Goal: Information Seeking & Learning: Learn about a topic

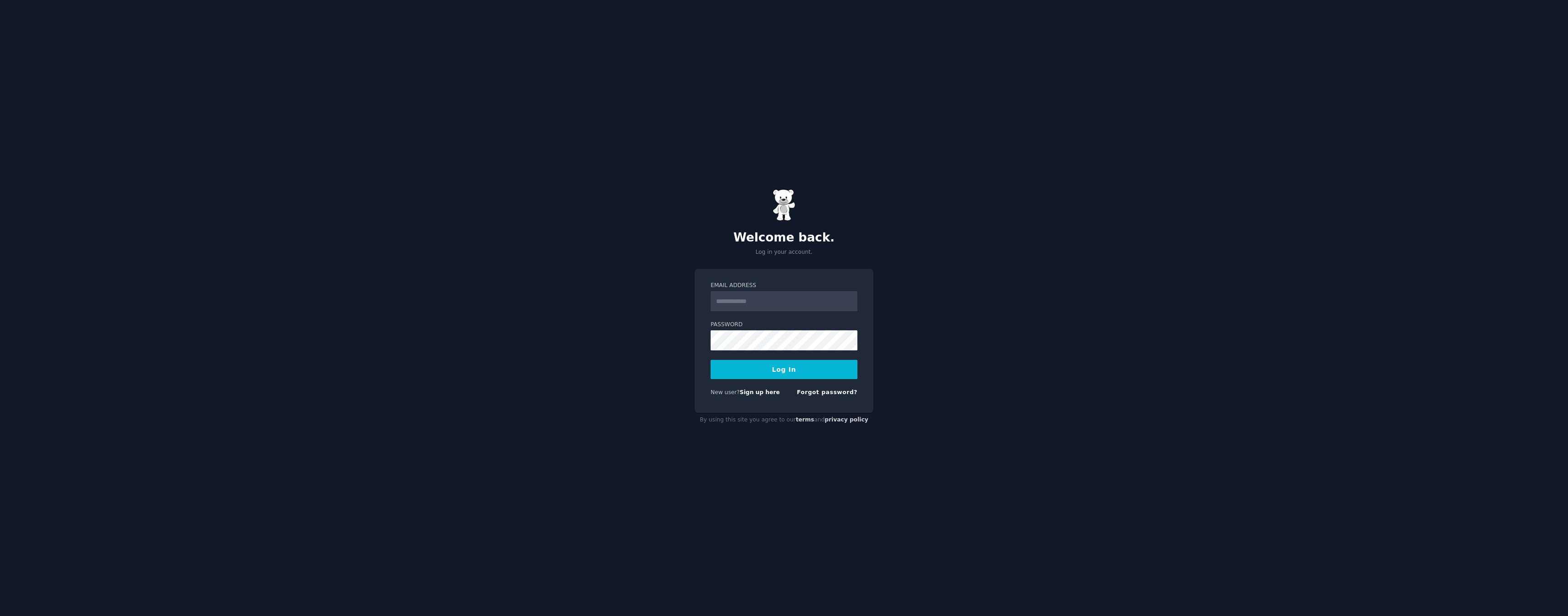
click at [749, 301] on input "Email Address" at bounding box center [784, 301] width 147 height 20
type input "**********"
click at [777, 377] on button "Log In" at bounding box center [784, 369] width 147 height 19
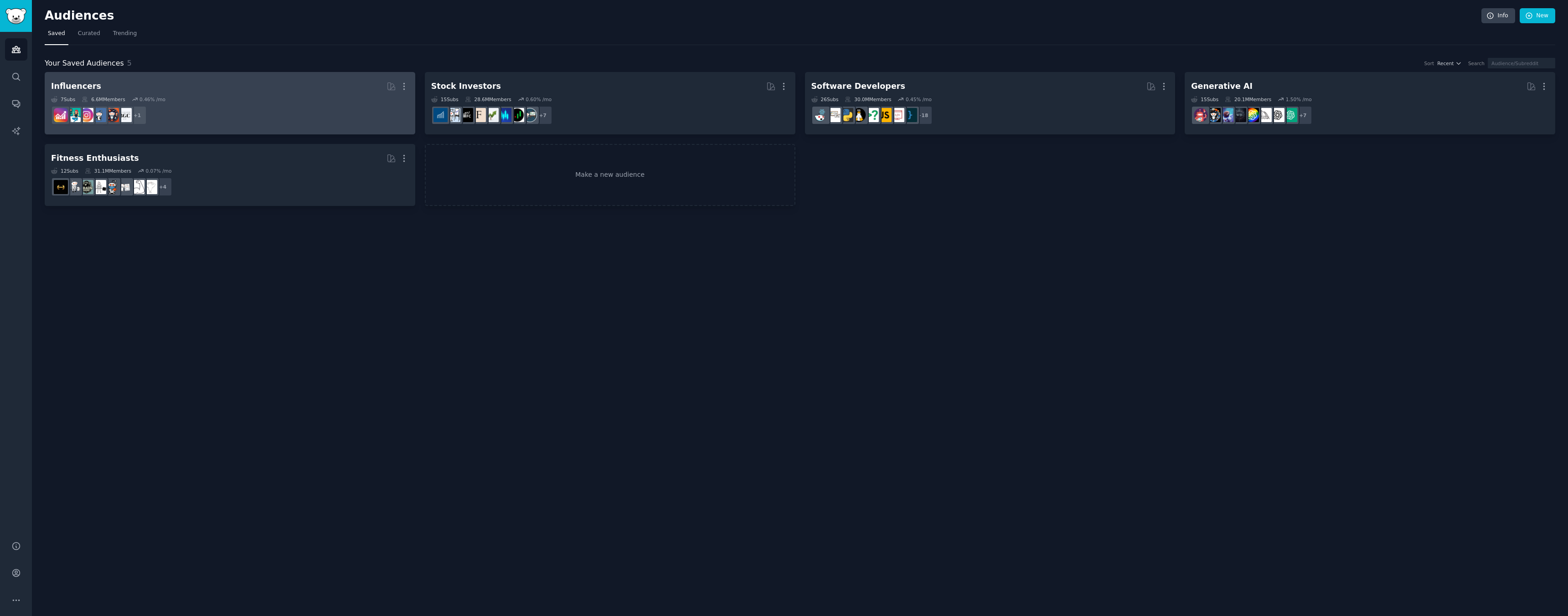
click at [73, 85] on div "Influencers" at bounding box center [76, 86] width 50 height 11
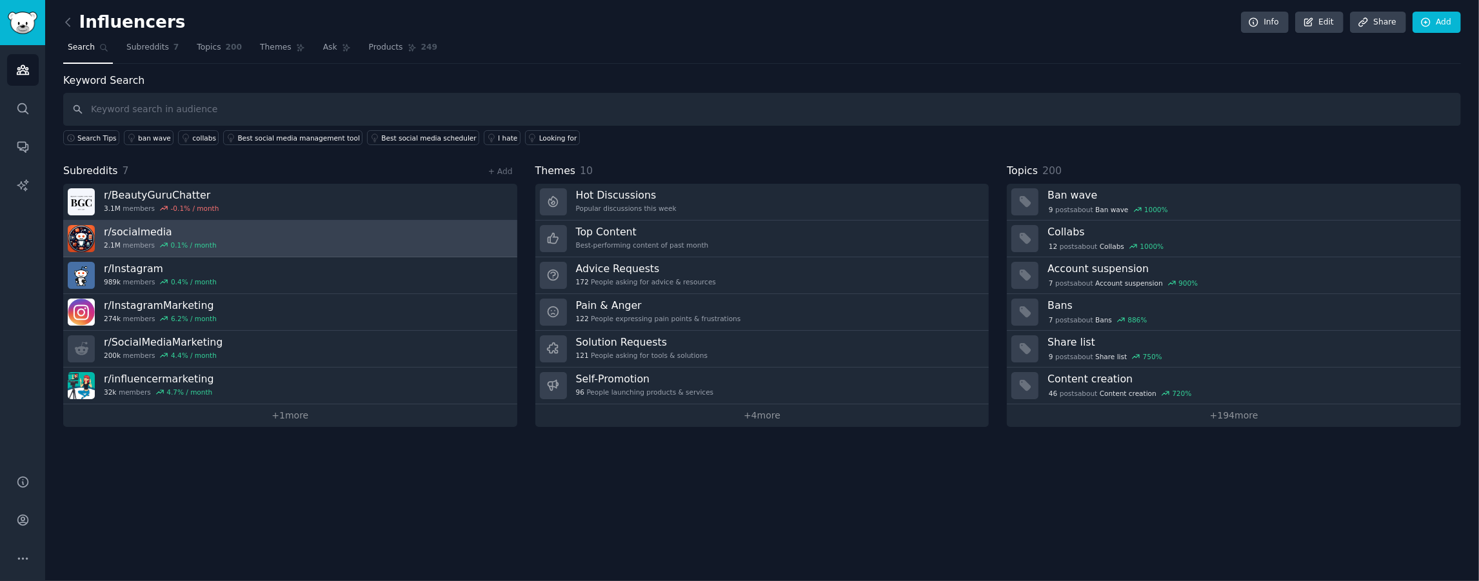
click at [159, 232] on h3 "r/ socialmedia" at bounding box center [160, 232] width 113 height 14
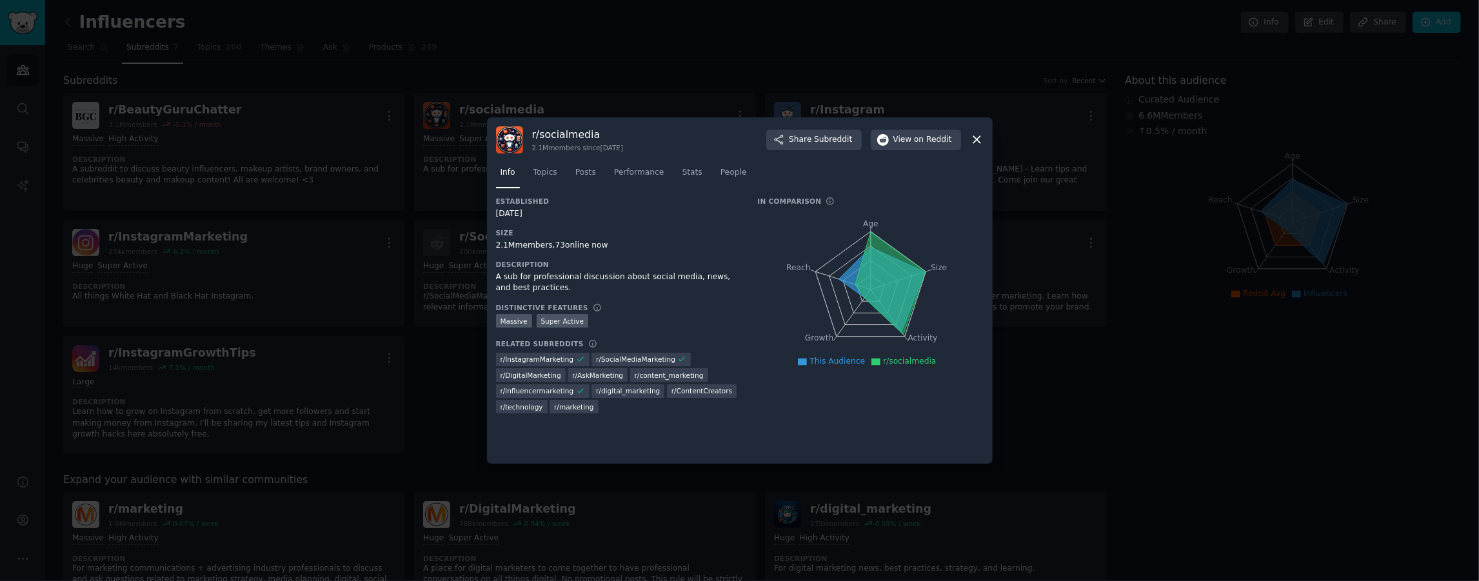
click at [977, 143] on icon at bounding box center [977, 140] width 14 height 14
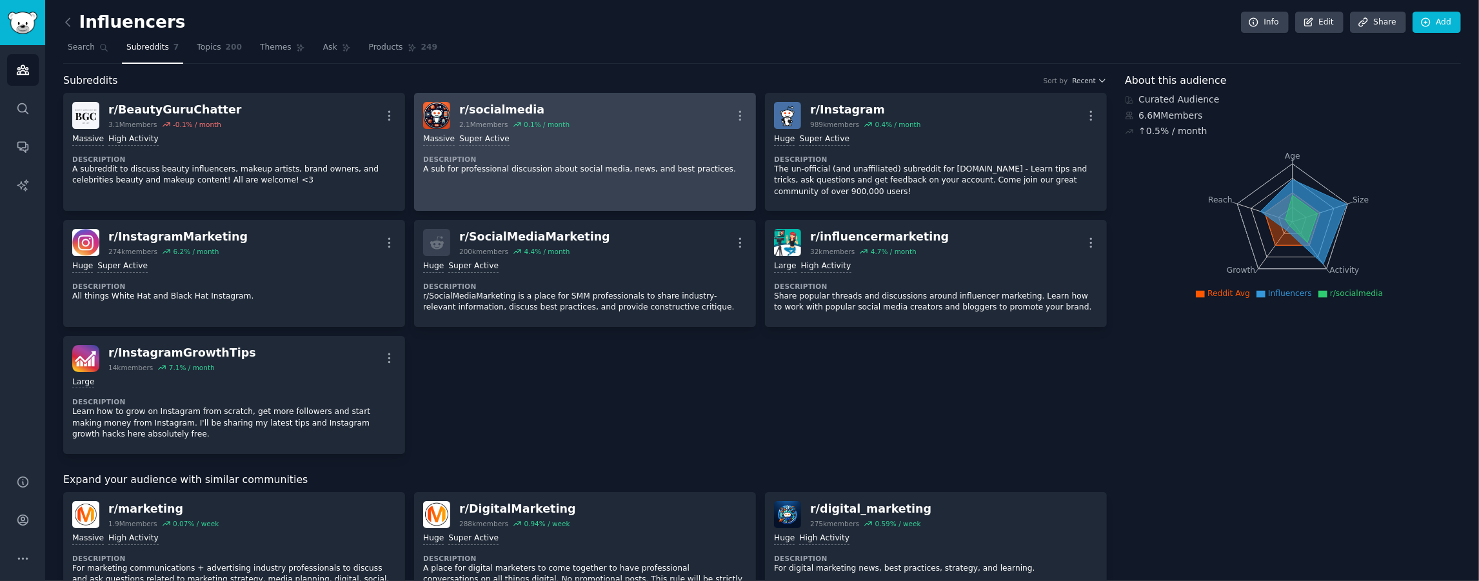
click at [588, 112] on div "r/ socialmedia 2.1M members 0.1 % / month More" at bounding box center [585, 115] width 324 height 27
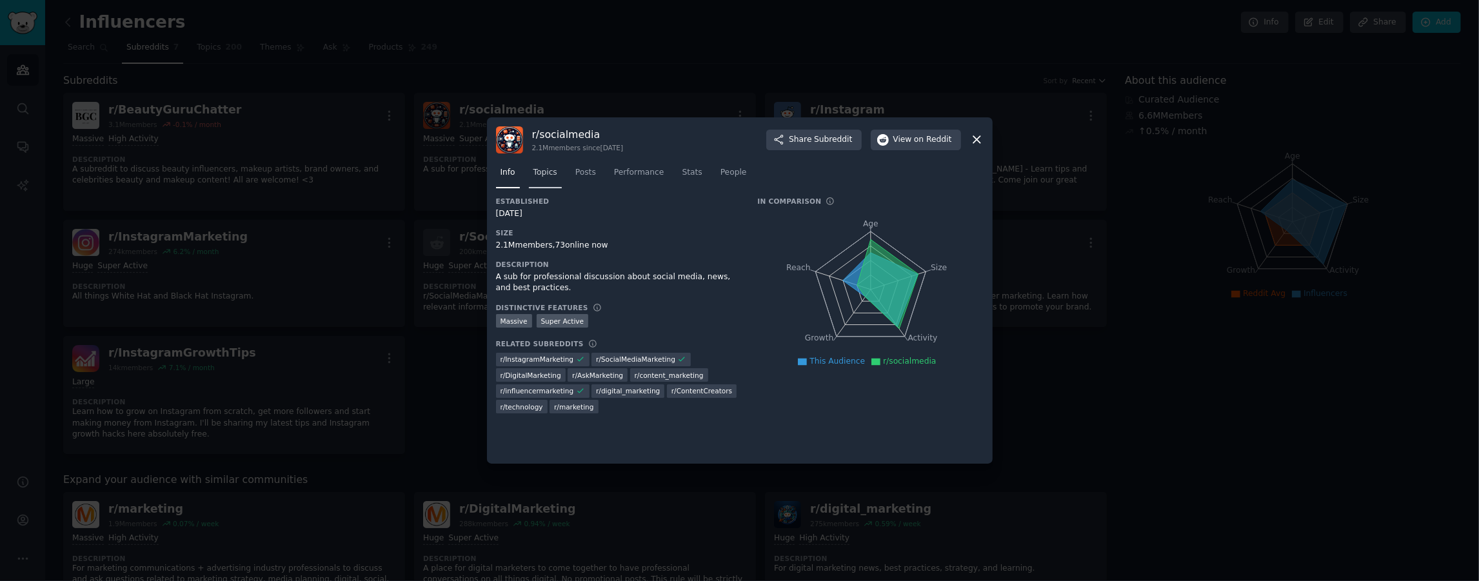
click at [546, 181] on link "Topics" at bounding box center [545, 176] width 33 height 26
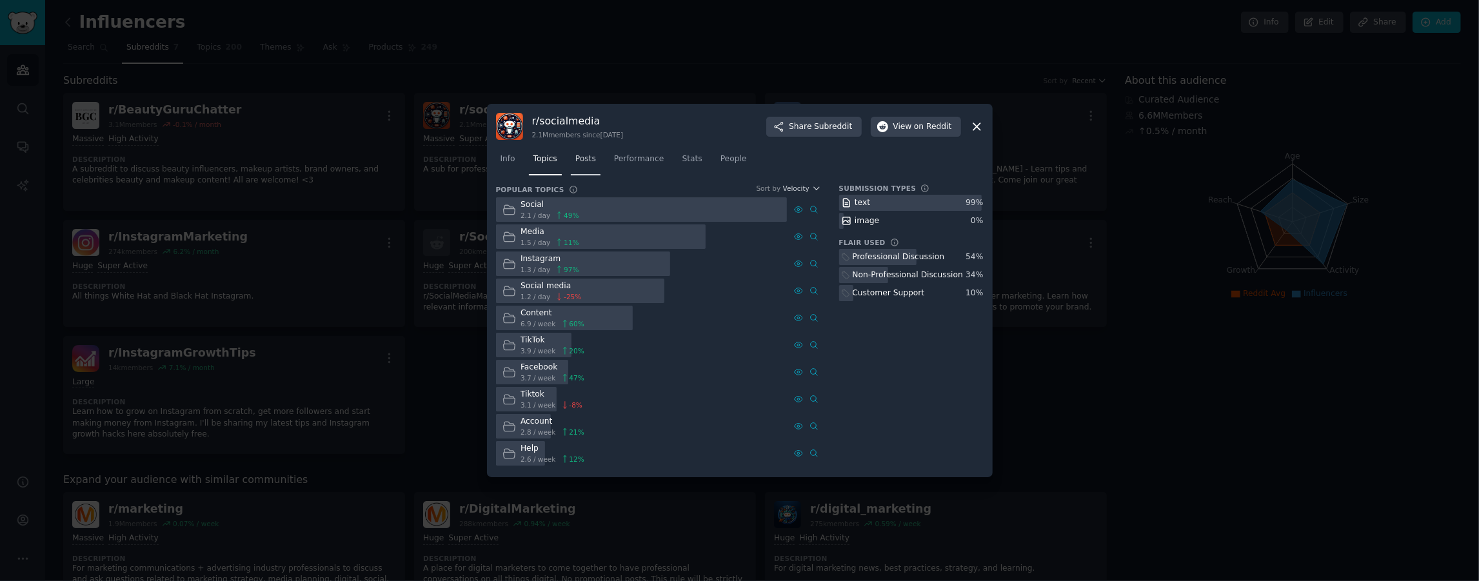
click at [586, 165] on link "Posts" at bounding box center [586, 162] width 30 height 26
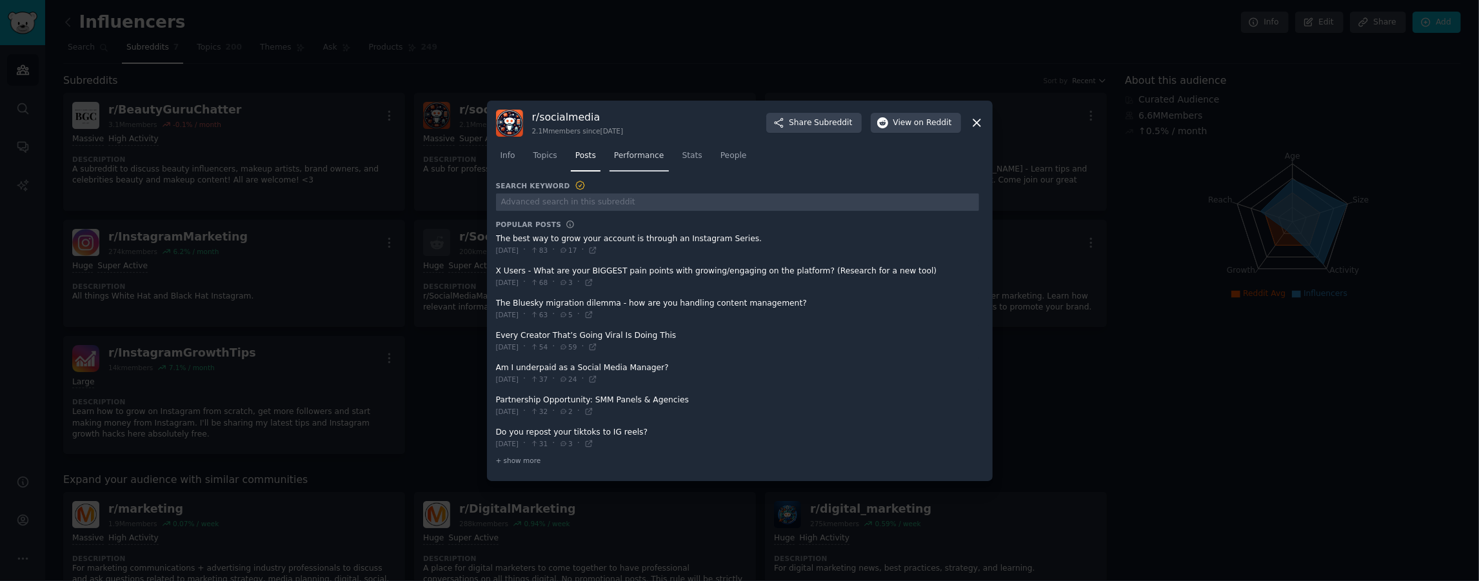
click at [652, 161] on span "Performance" at bounding box center [639, 156] width 50 height 12
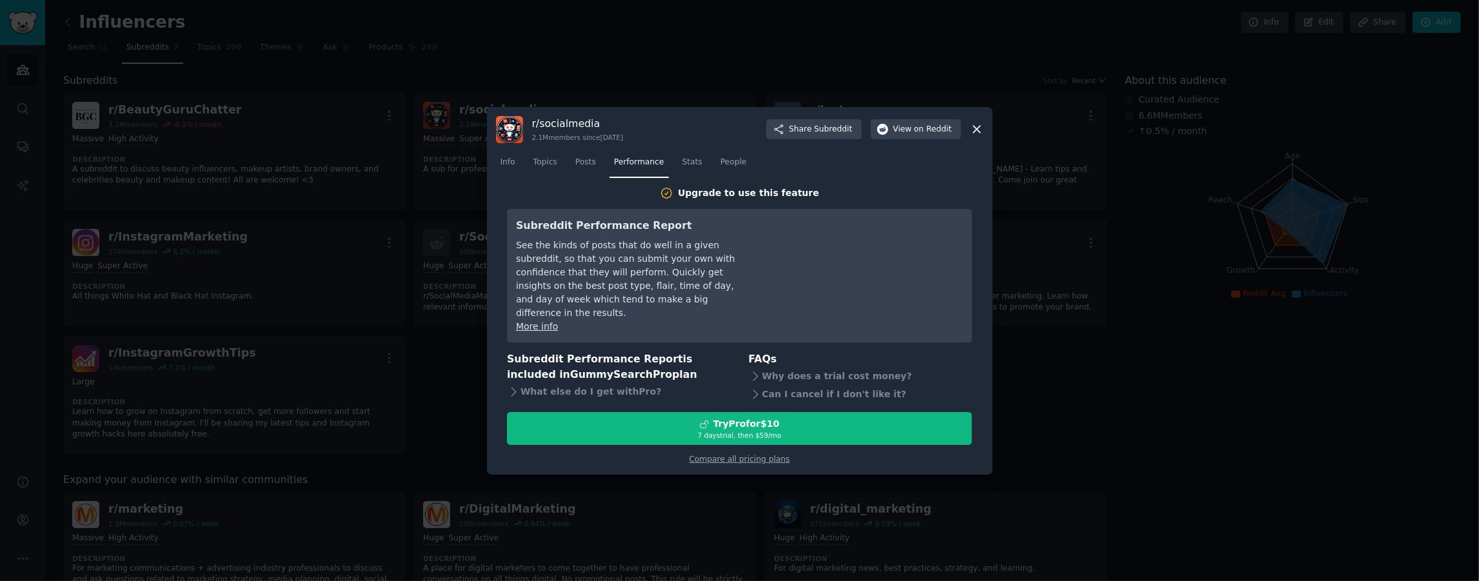
click at [977, 136] on icon at bounding box center [977, 130] width 14 height 14
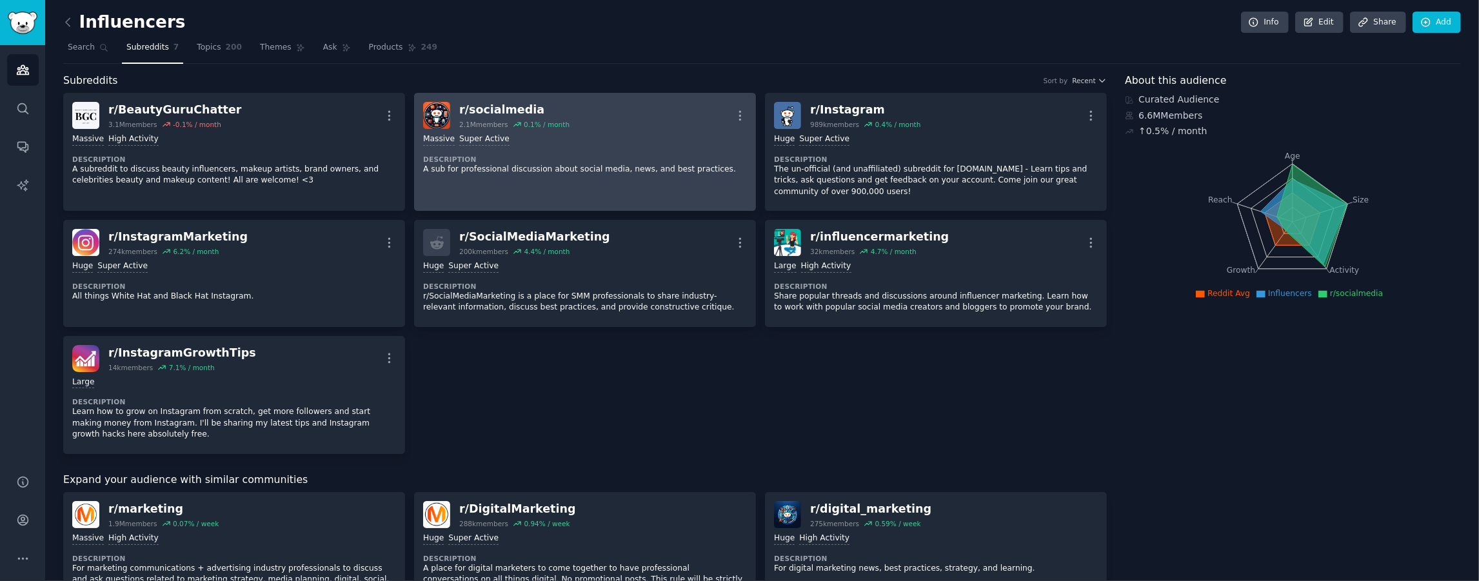
click at [493, 112] on div "r/ socialmedia" at bounding box center [514, 110] width 110 height 16
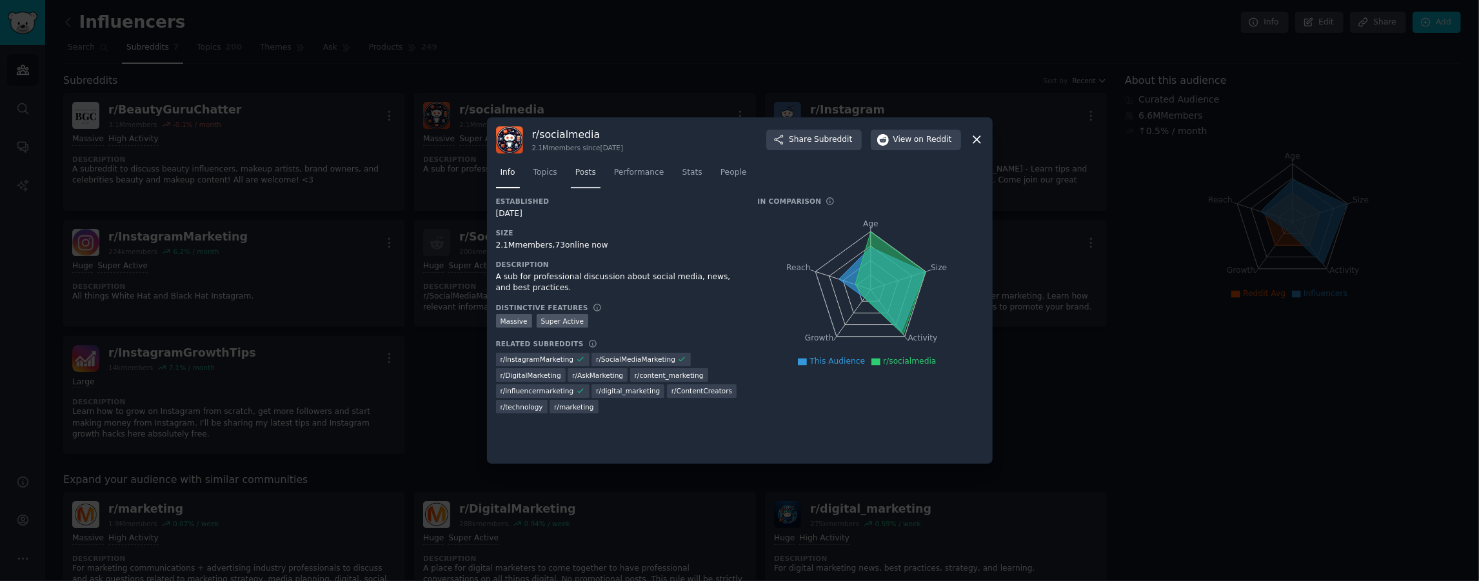
click at [574, 172] on link "Posts" at bounding box center [586, 176] width 30 height 26
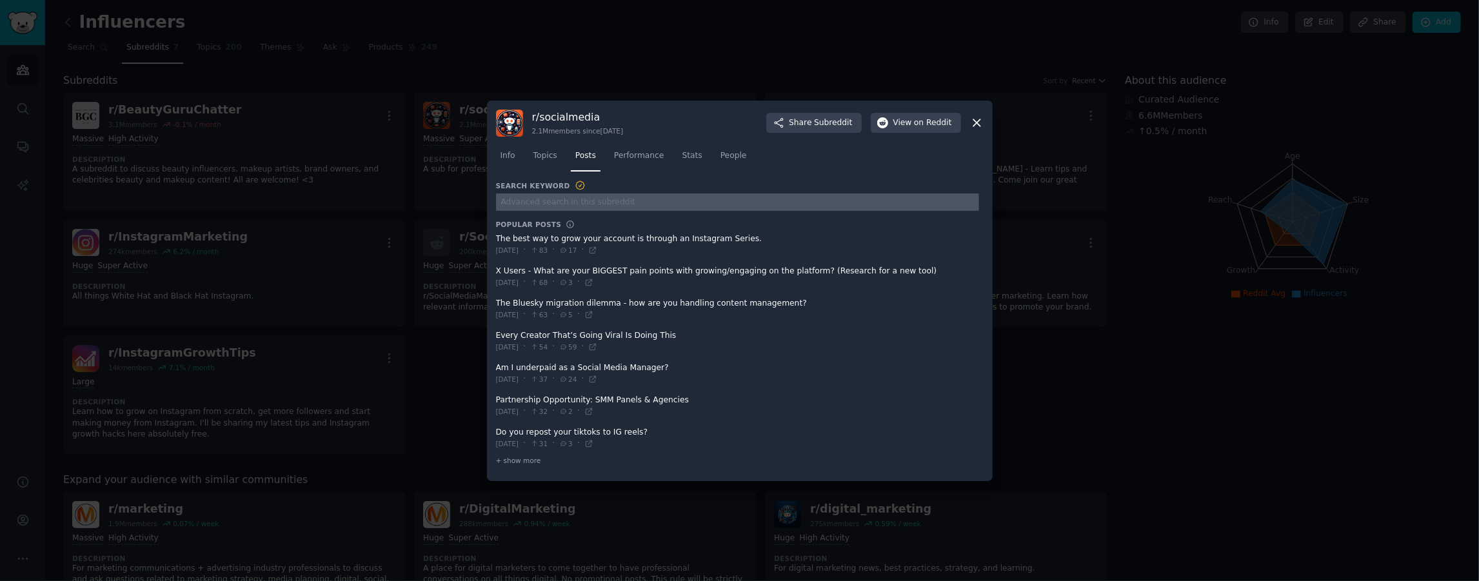
click at [570, 197] on input "text" at bounding box center [737, 202] width 483 height 17
click at [549, 186] on h3 "Search Keyword" at bounding box center [541, 186] width 90 height 12
click at [625, 160] on span "Performance" at bounding box center [639, 156] width 50 height 12
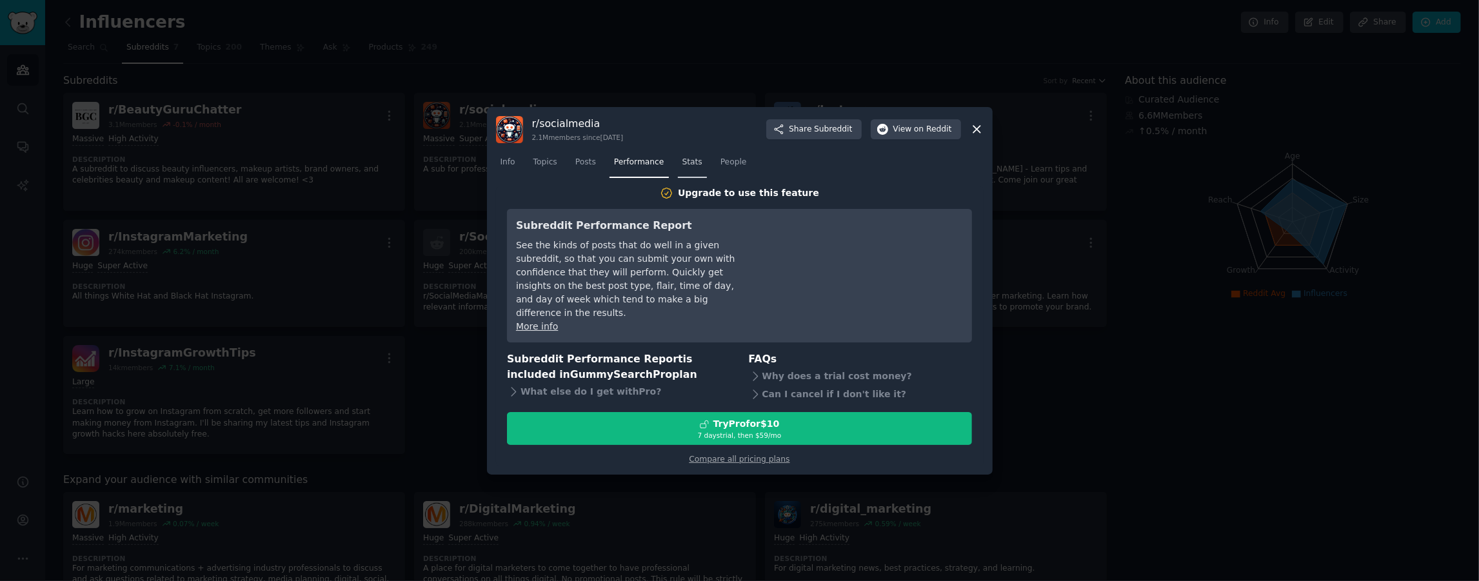
click at [694, 177] on link "Stats" at bounding box center [692, 165] width 29 height 26
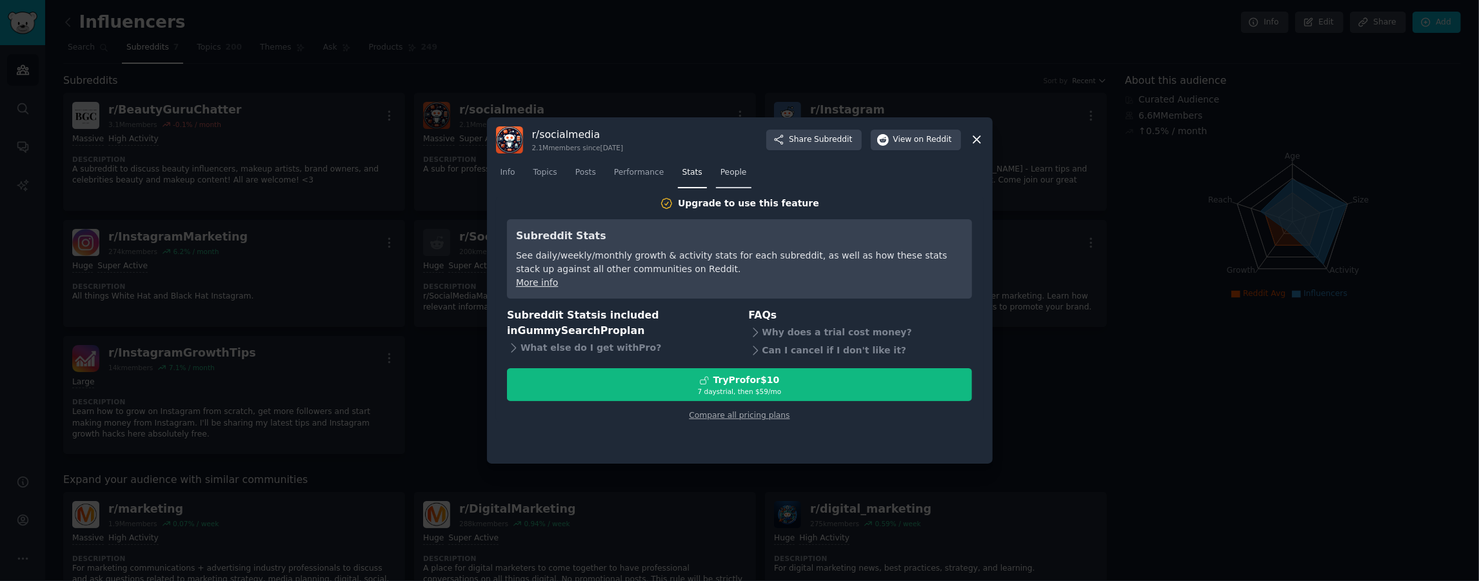
click at [726, 177] on span "People" at bounding box center [734, 173] width 26 height 12
click at [619, 183] on link "Performance" at bounding box center [639, 176] width 59 height 26
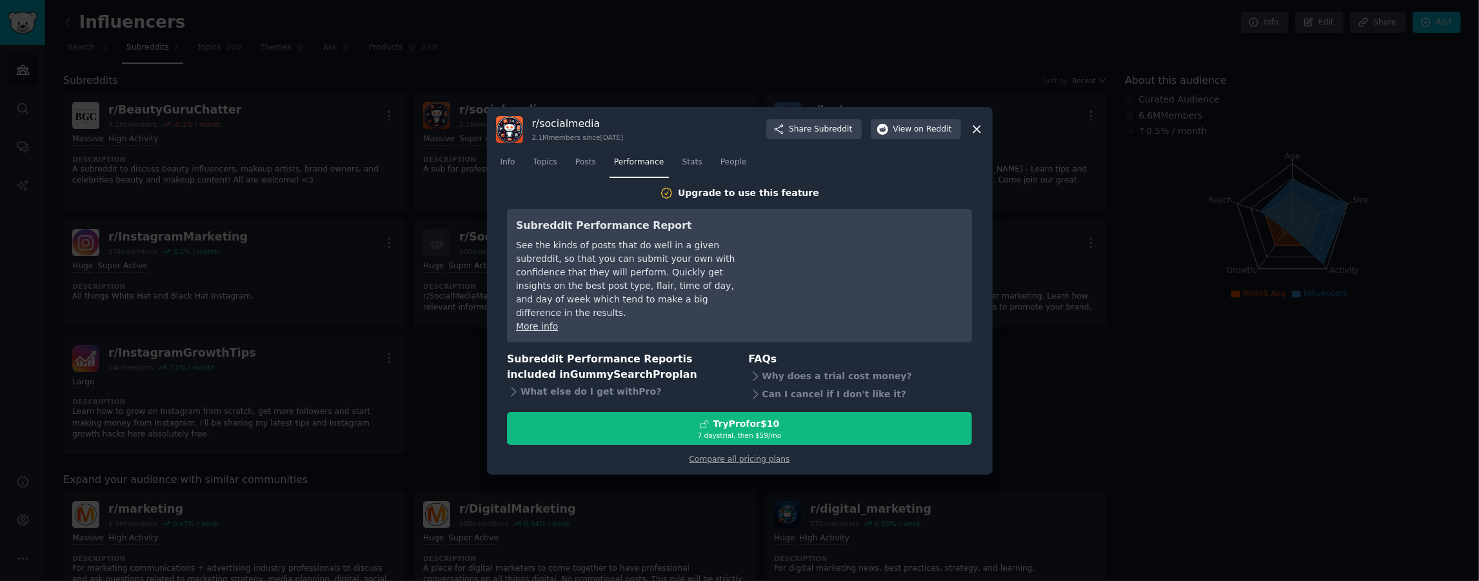
click at [609, 159] on nav "Info Topics Posts Performance Stats People" at bounding box center [740, 165] width 488 height 26
click at [596, 177] on link "Posts" at bounding box center [586, 165] width 30 height 26
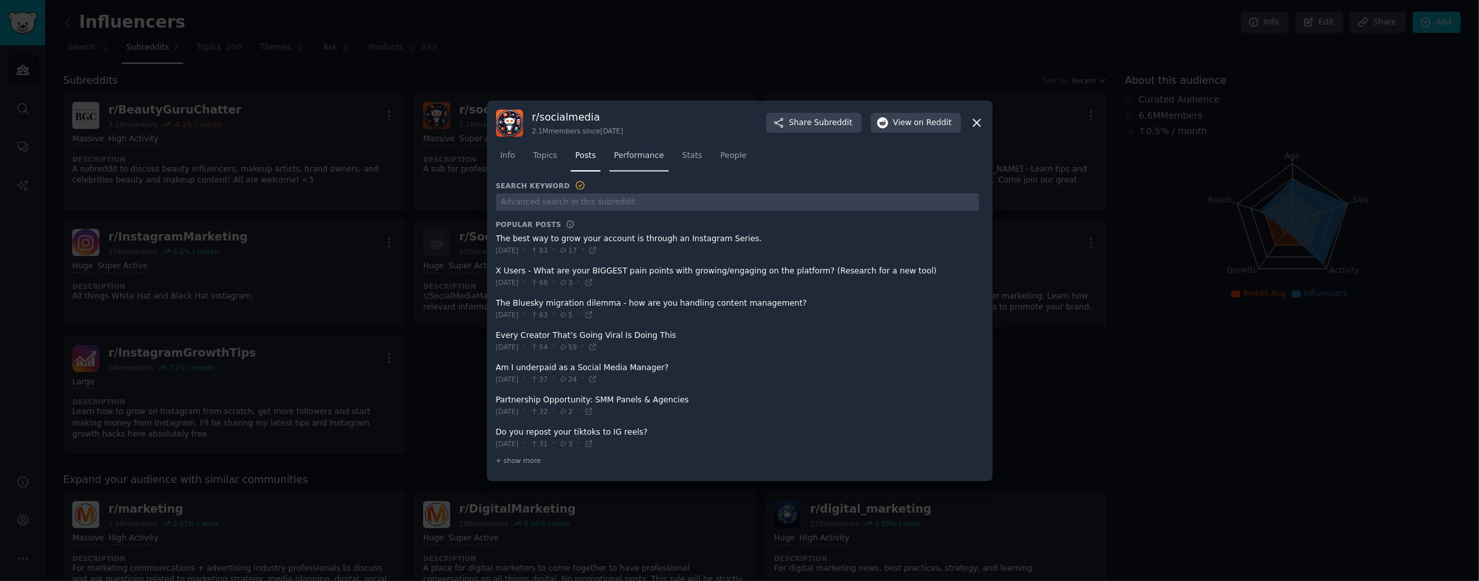
click at [630, 162] on link "Performance" at bounding box center [639, 159] width 59 height 26
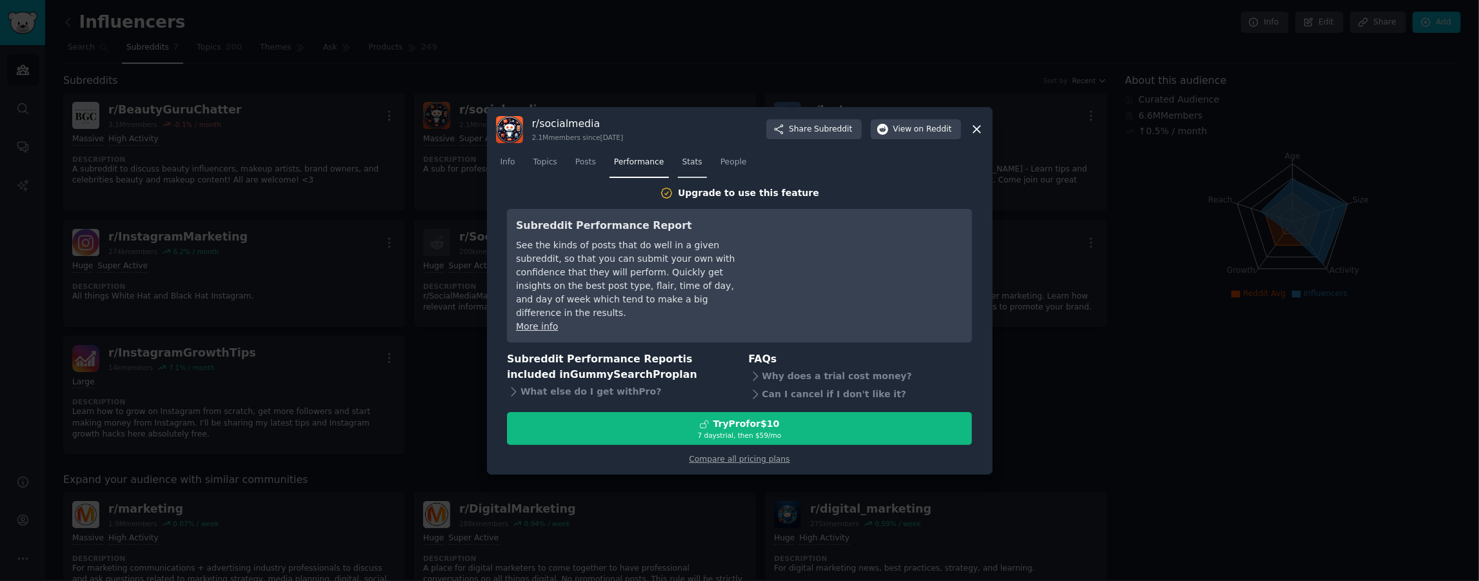
click at [688, 163] on span "Stats" at bounding box center [693, 163] width 20 height 12
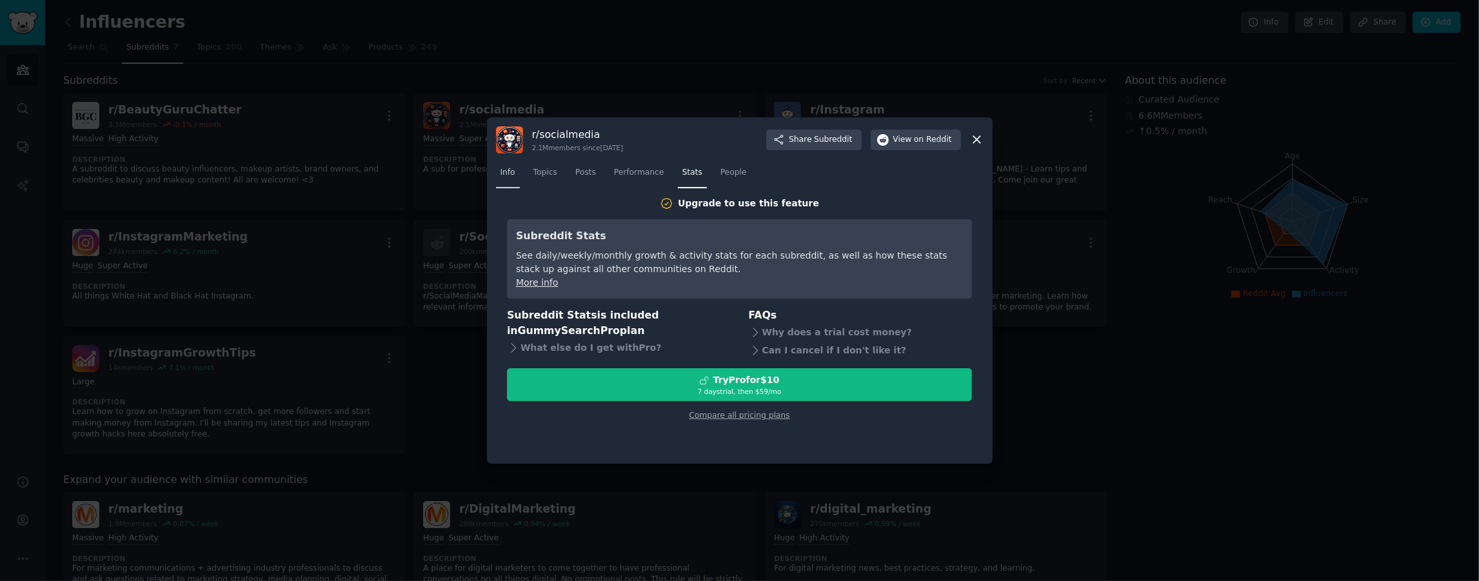
click at [511, 175] on span "Info" at bounding box center [508, 173] width 15 height 12
